Goal: Task Accomplishment & Management: Use online tool/utility

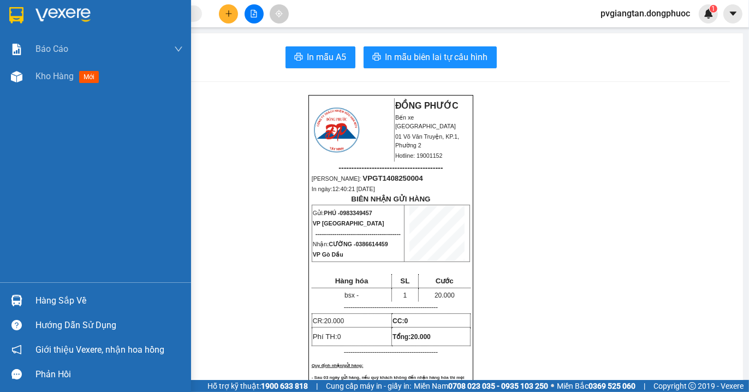
click at [11, 20] on img at bounding box center [16, 15] width 14 height 16
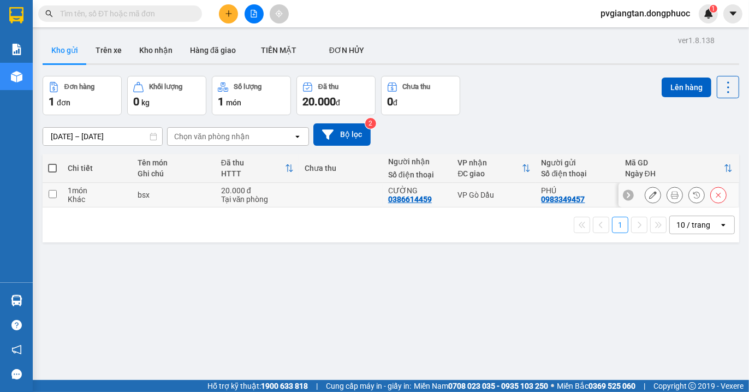
click at [501, 199] on div "VP Gò Dầu" at bounding box center [494, 194] width 73 height 9
checkbox input "true"
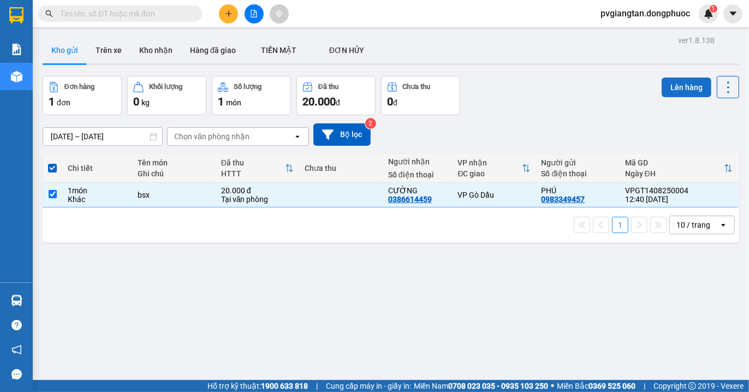
click at [682, 90] on button "Lên hàng" at bounding box center [687, 88] width 50 height 20
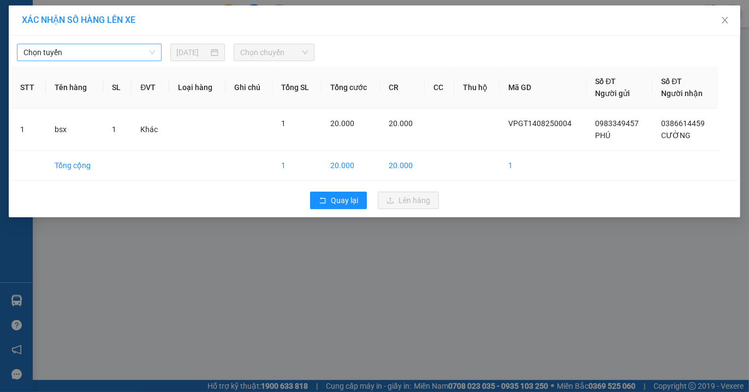
click at [110, 51] on span "Chọn tuyến" at bounding box center [89, 52] width 132 height 16
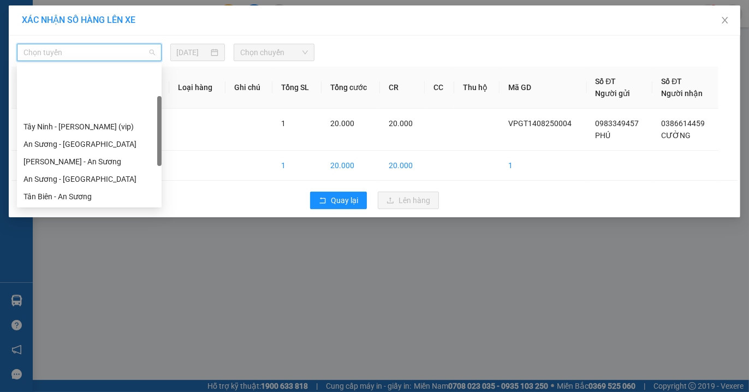
scroll to position [61, 0]
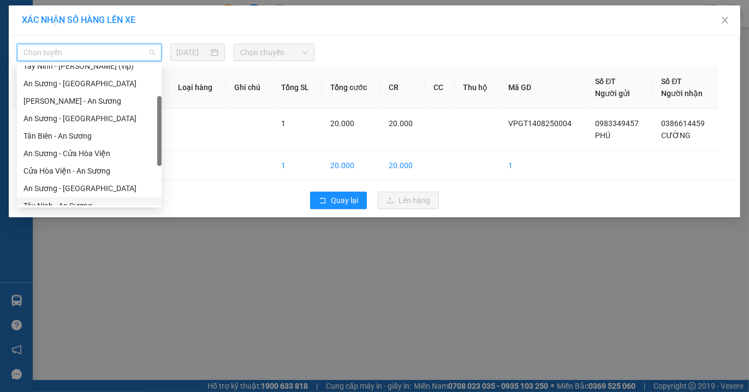
click at [84, 203] on div "Tây Ninh - An Sương" at bounding box center [89, 206] width 132 height 12
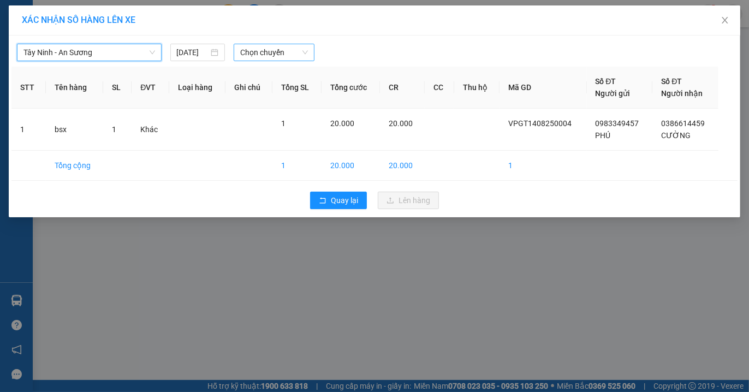
drag, startPoint x: 290, startPoint y: 50, endPoint x: 291, endPoint y: 61, distance: 11.0
click at [291, 50] on span "Chọn chuyến" at bounding box center [274, 52] width 68 height 16
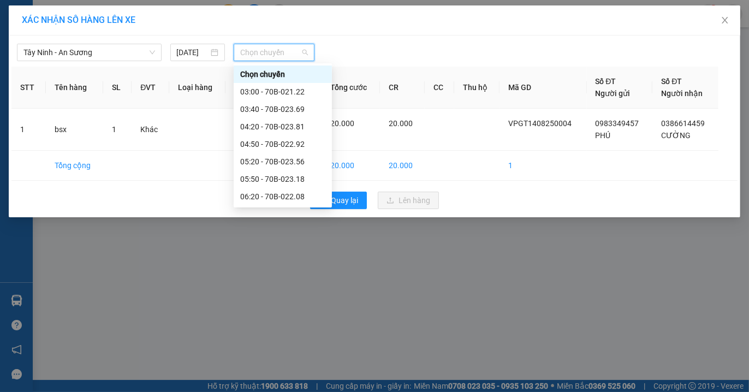
type input "3"
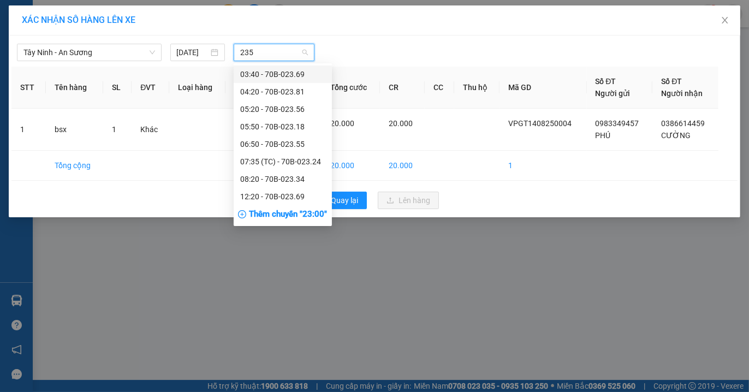
type input "2356"
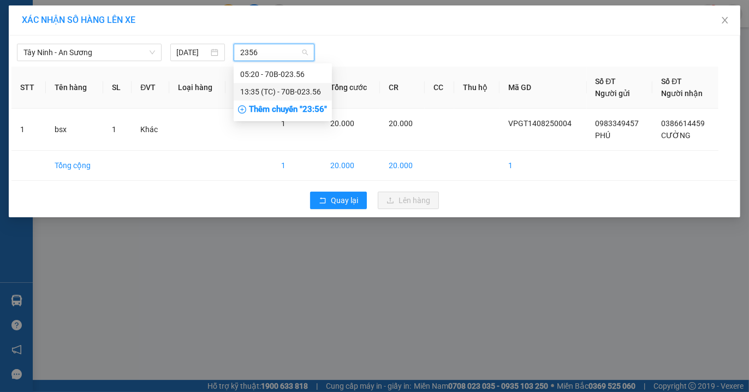
click at [299, 89] on div "13:35 (TC) - 70B-023.56" at bounding box center [282, 92] width 85 height 12
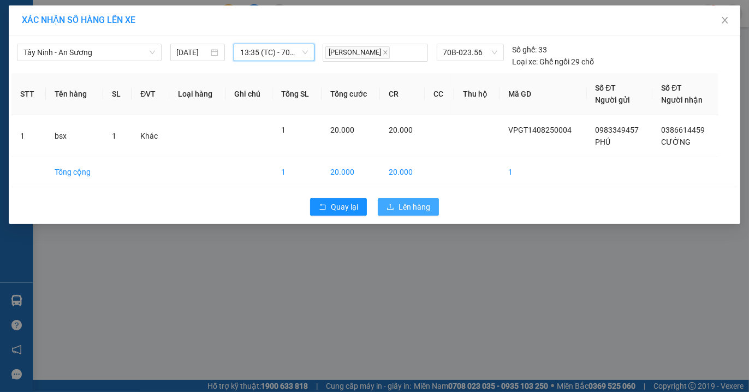
click at [412, 209] on span "Lên hàng" at bounding box center [414, 207] width 32 height 12
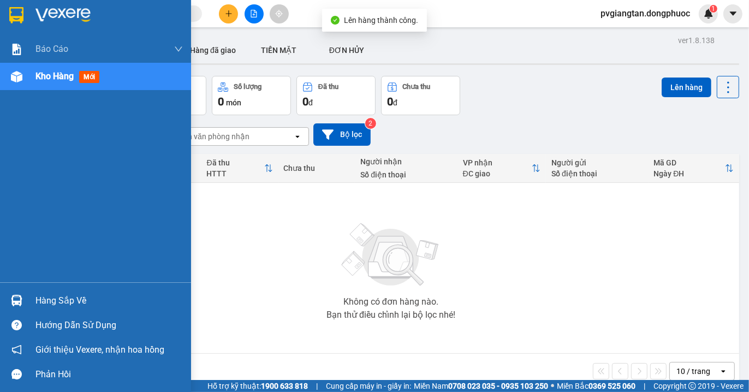
click at [55, 300] on div "Hàng sắp về" at bounding box center [108, 301] width 147 height 16
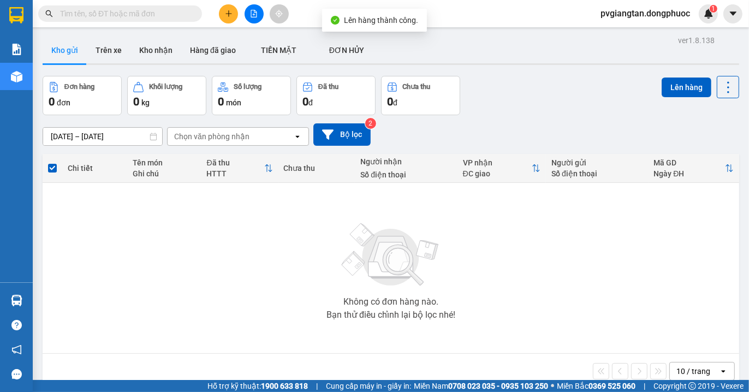
click at [557, 269] on section "Kết quả tìm kiếm ( 0 ) Bộ lọc No Data pvgiangtan.dongphuoc 1 Báo cáo Mẫu 1: Báo…" at bounding box center [374, 196] width 749 height 392
